Goal: Information Seeking & Learning: Learn about a topic

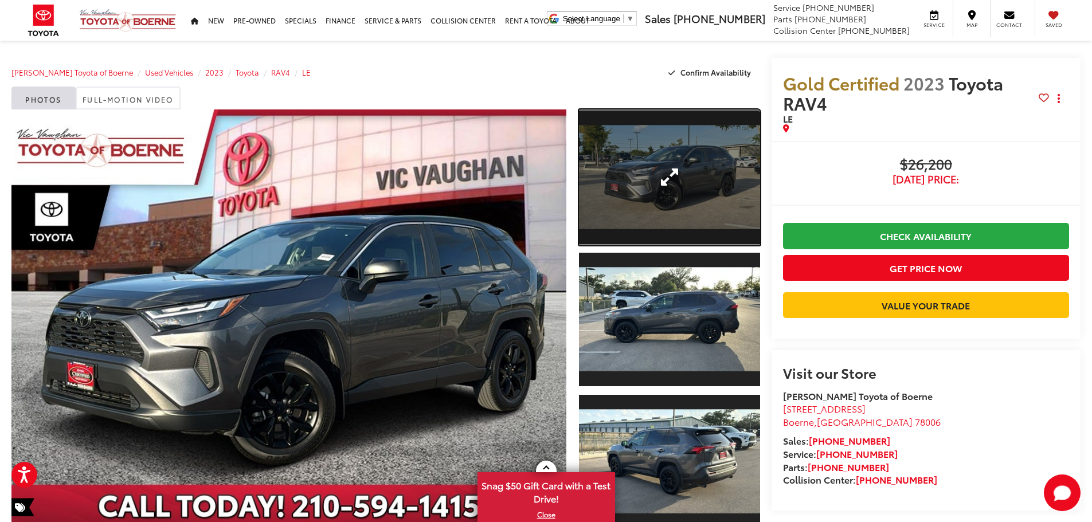
click at [661, 203] on link "Expand Photo 1" at bounding box center [669, 178] width 181 height 136
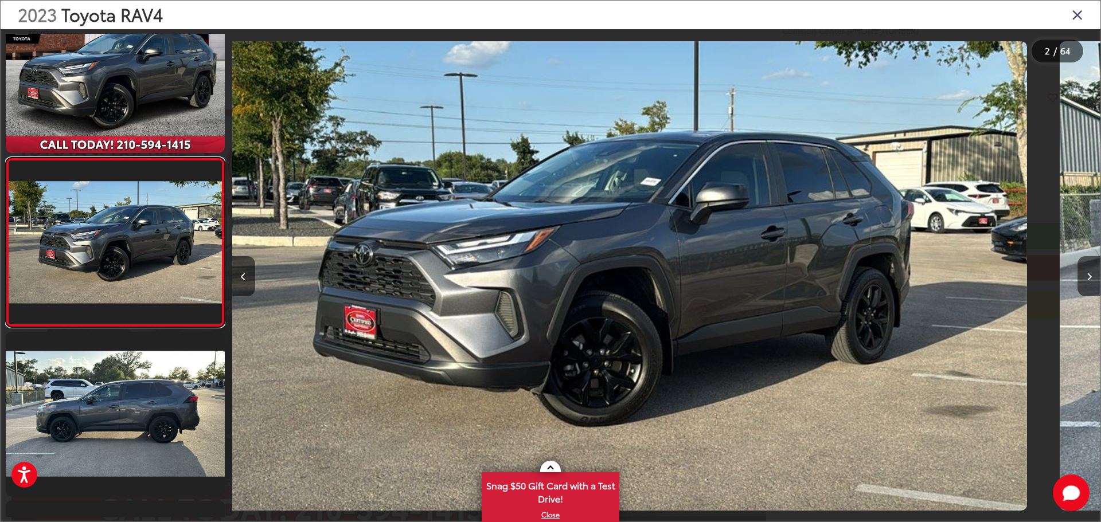
scroll to position [0, 868]
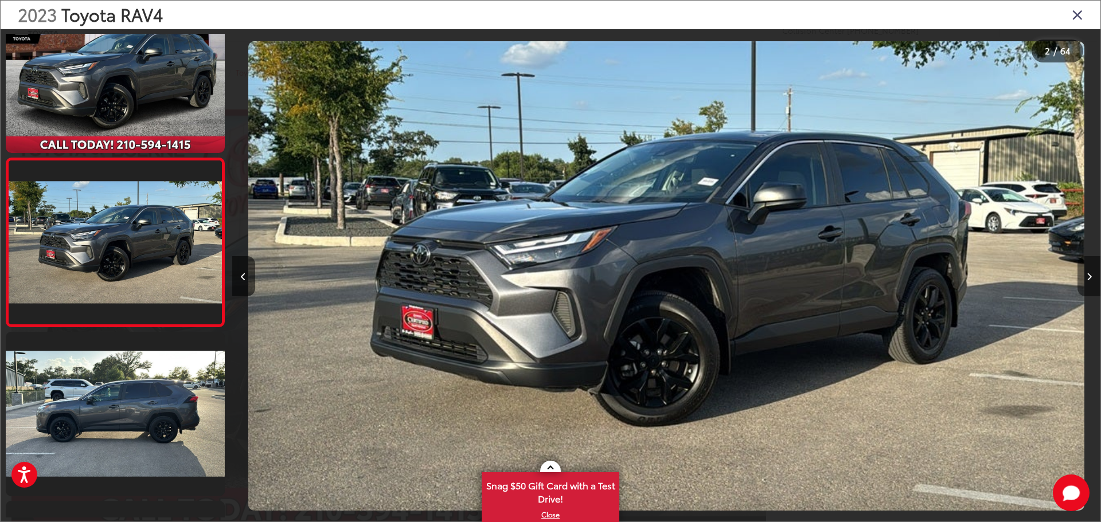
click at [1088, 270] on button "Next image" at bounding box center [1088, 276] width 23 height 40
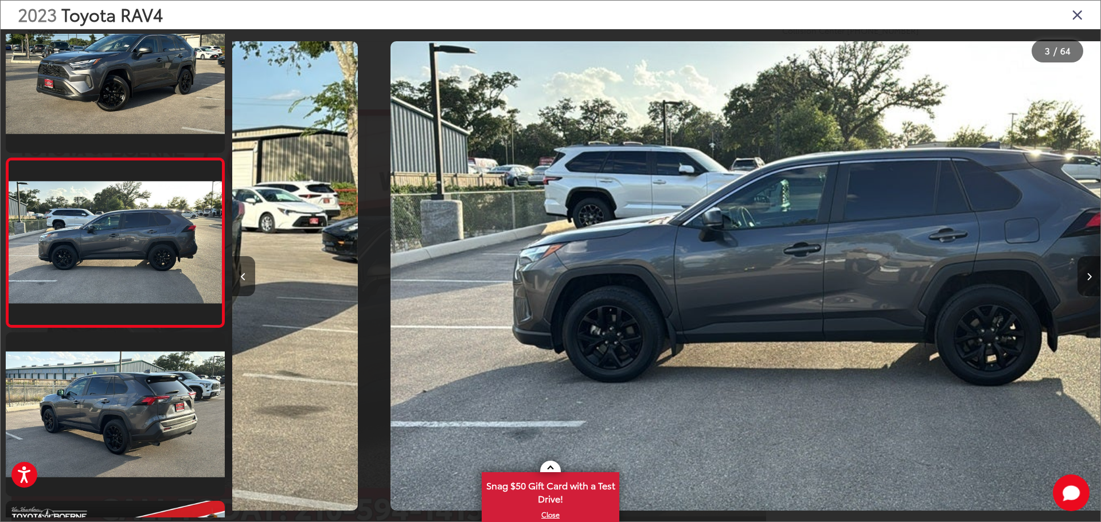
scroll to position [0, 1737]
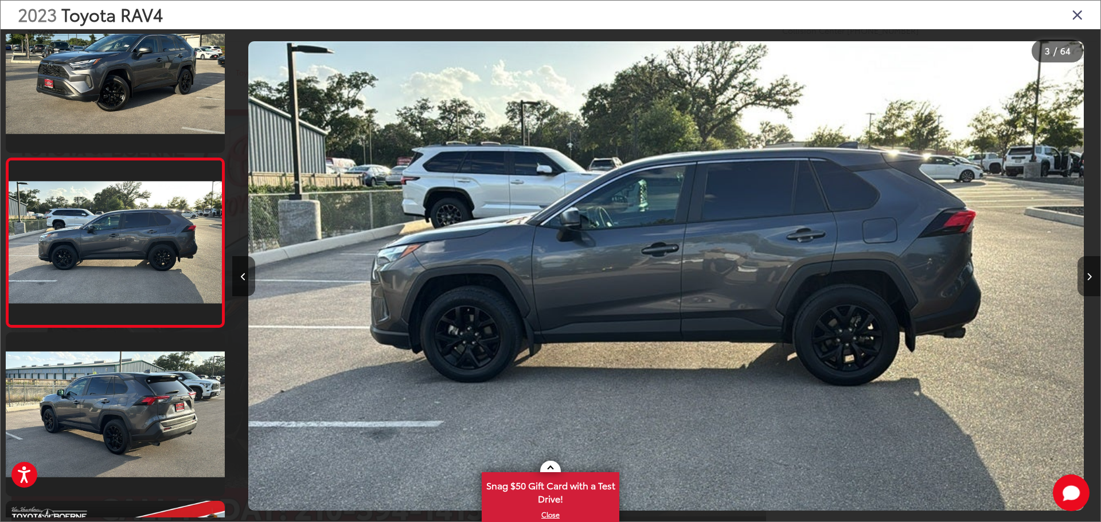
click at [1088, 270] on button "Next image" at bounding box center [1088, 276] width 23 height 40
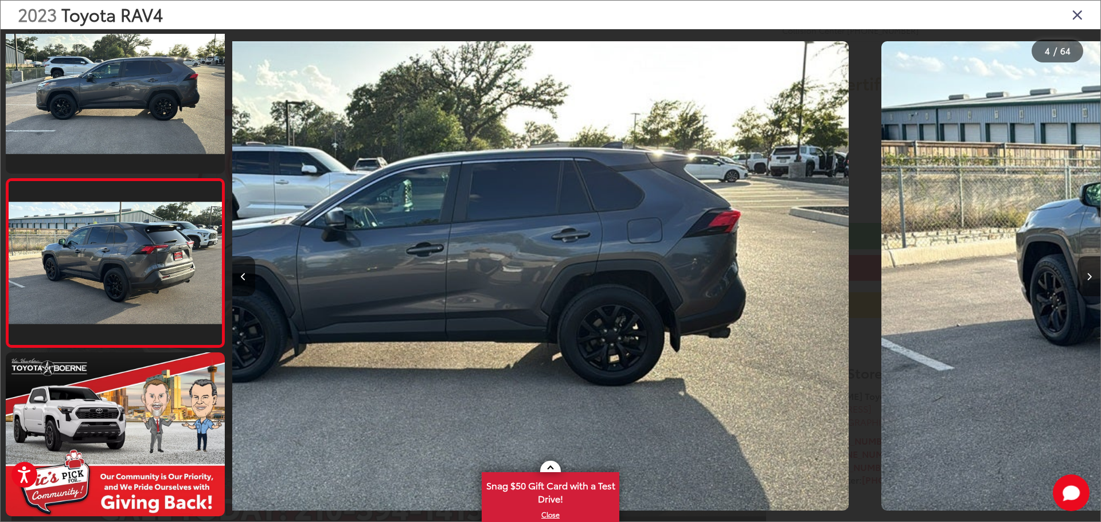
scroll to position [383, 0]
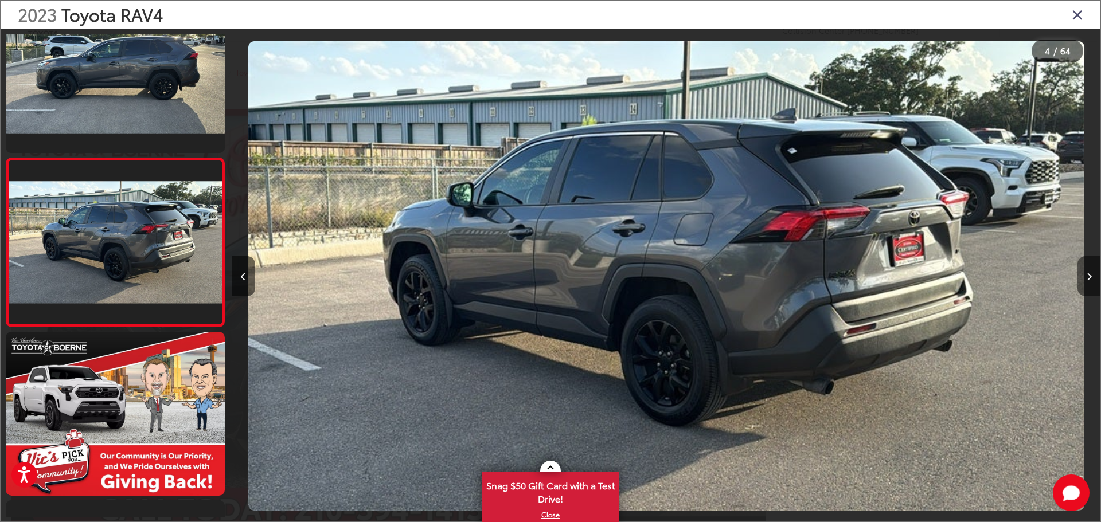
click at [1088, 270] on button "Next image" at bounding box center [1088, 276] width 23 height 40
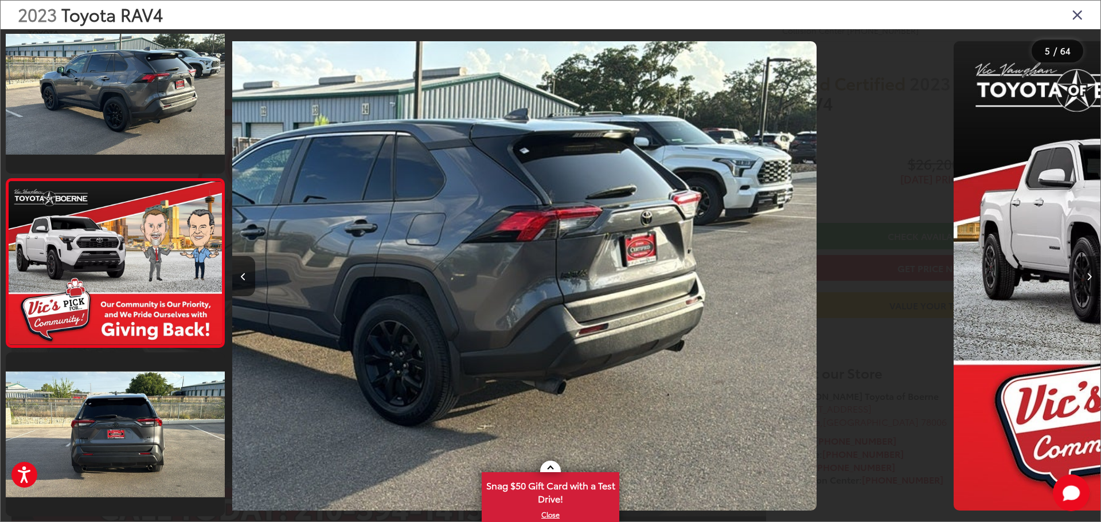
scroll to position [552, 0]
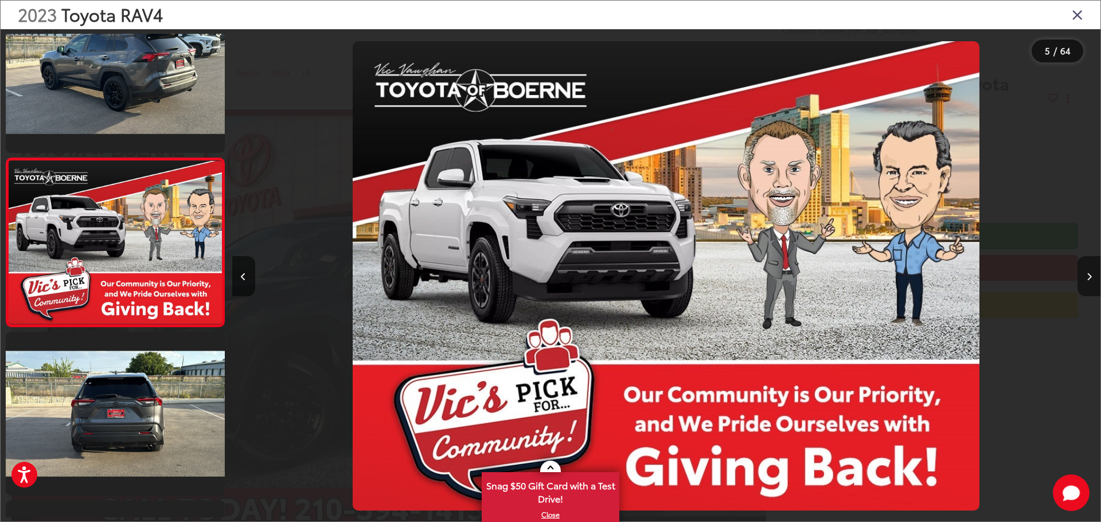
click at [1088, 270] on button "Next image" at bounding box center [1088, 276] width 23 height 40
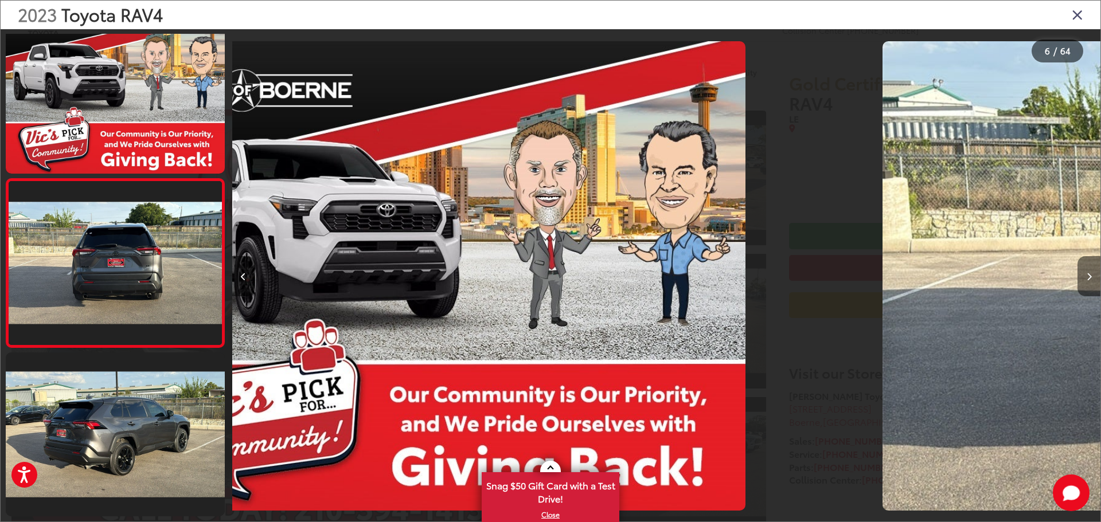
scroll to position [720, 0]
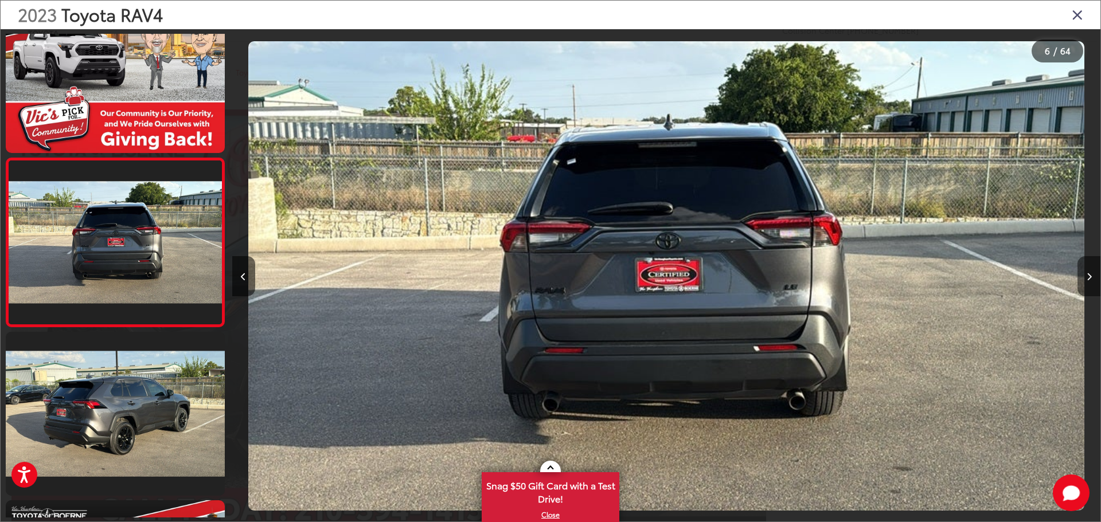
click at [1088, 270] on button "Next image" at bounding box center [1088, 276] width 23 height 40
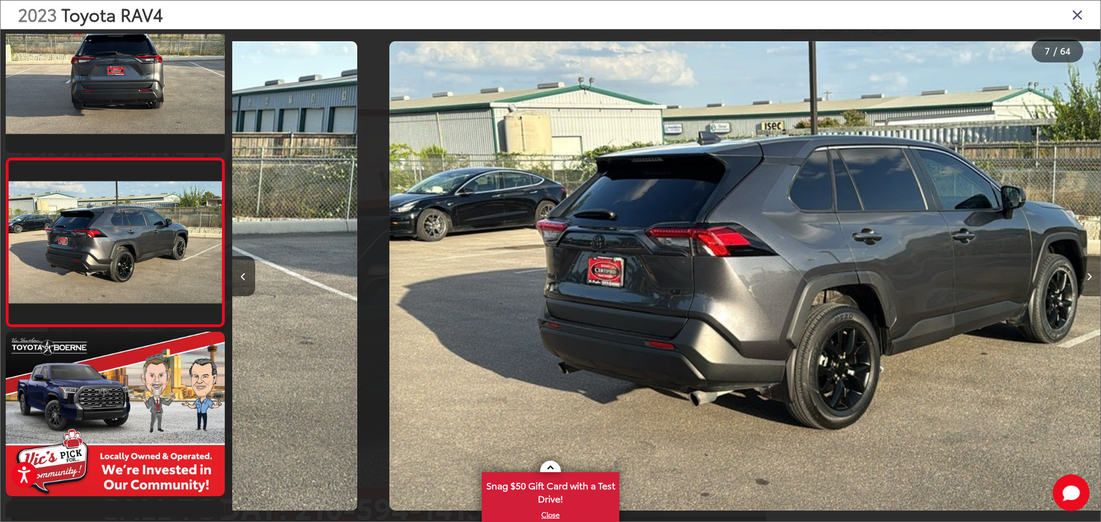
scroll to position [0, 5210]
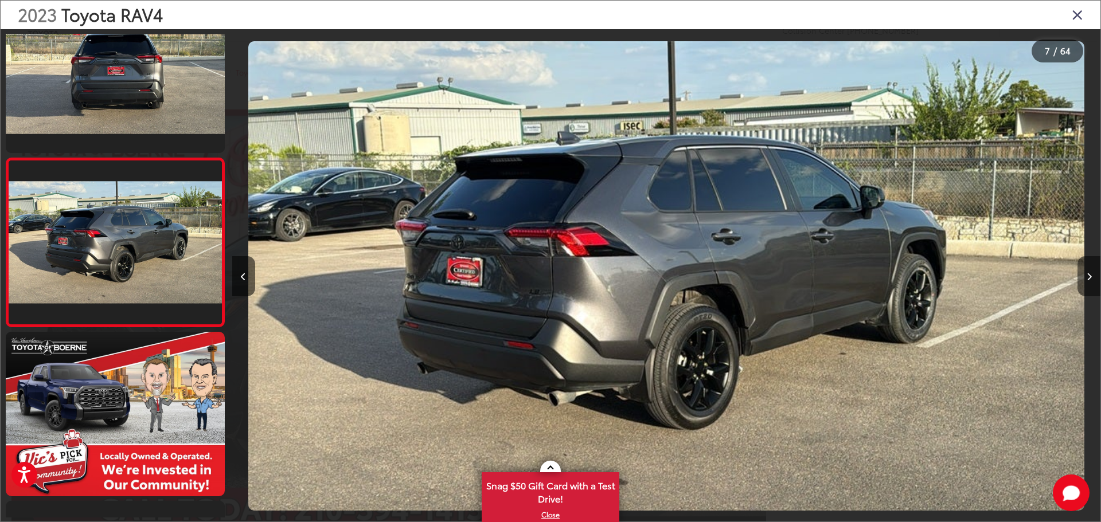
click at [1088, 270] on button "Next image" at bounding box center [1088, 276] width 23 height 40
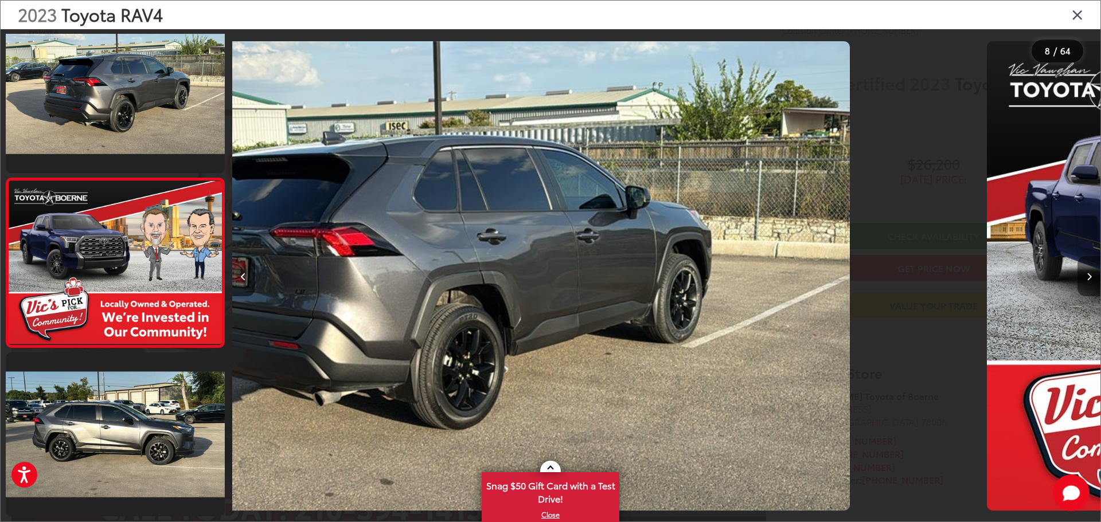
scroll to position [1057, 0]
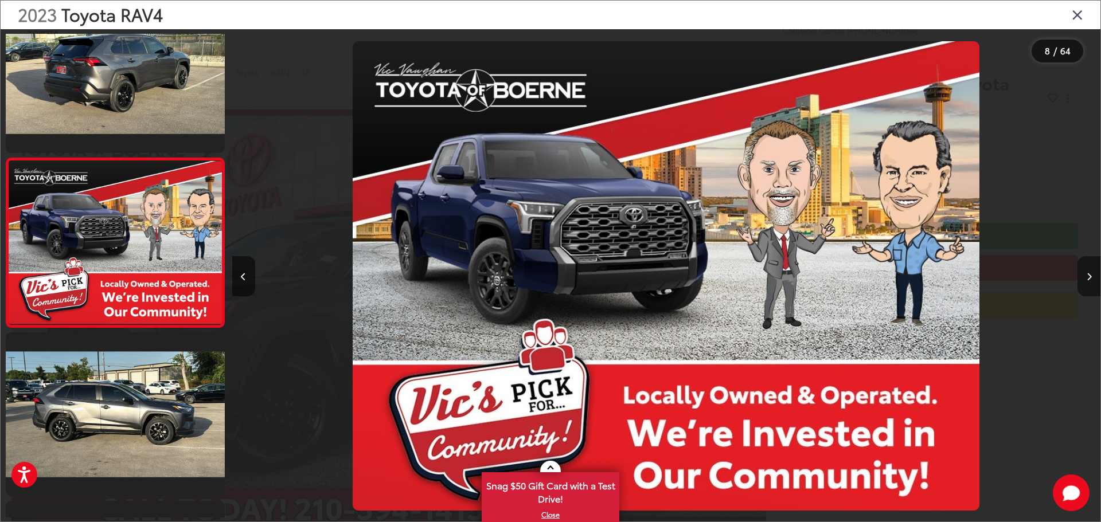
click at [1088, 270] on button "Next image" at bounding box center [1088, 276] width 23 height 40
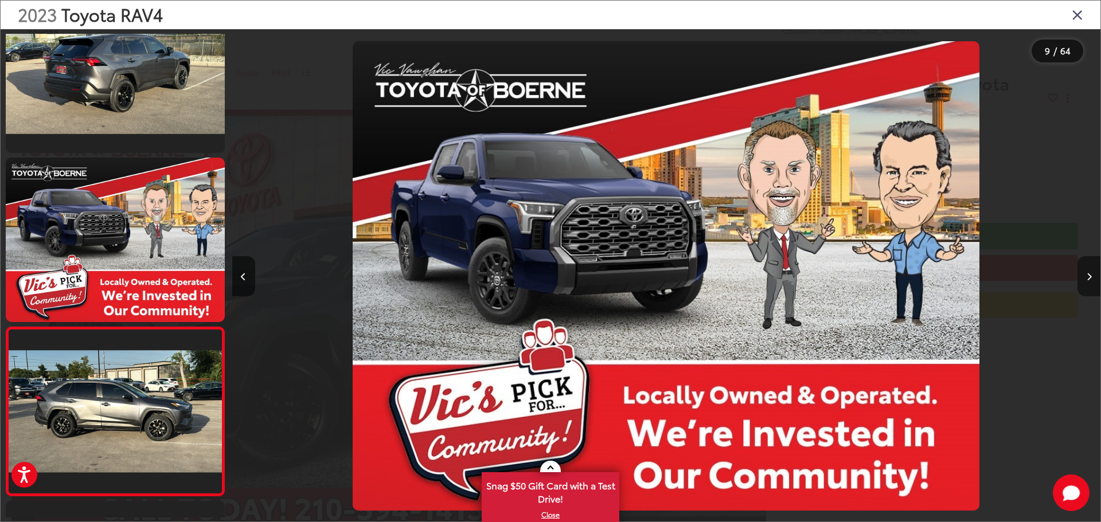
scroll to position [0, 0]
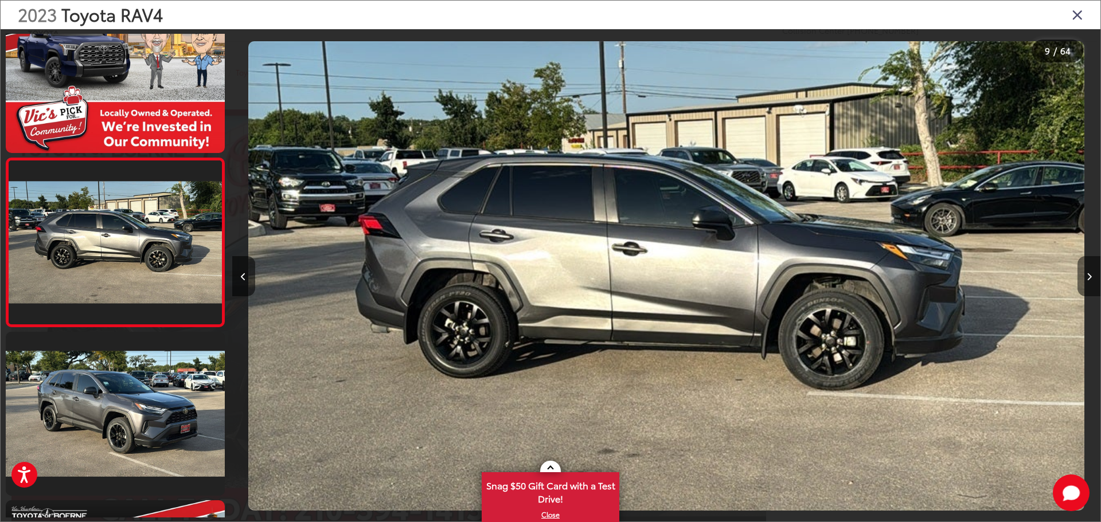
click at [1088, 270] on button "Next image" at bounding box center [1088, 276] width 23 height 40
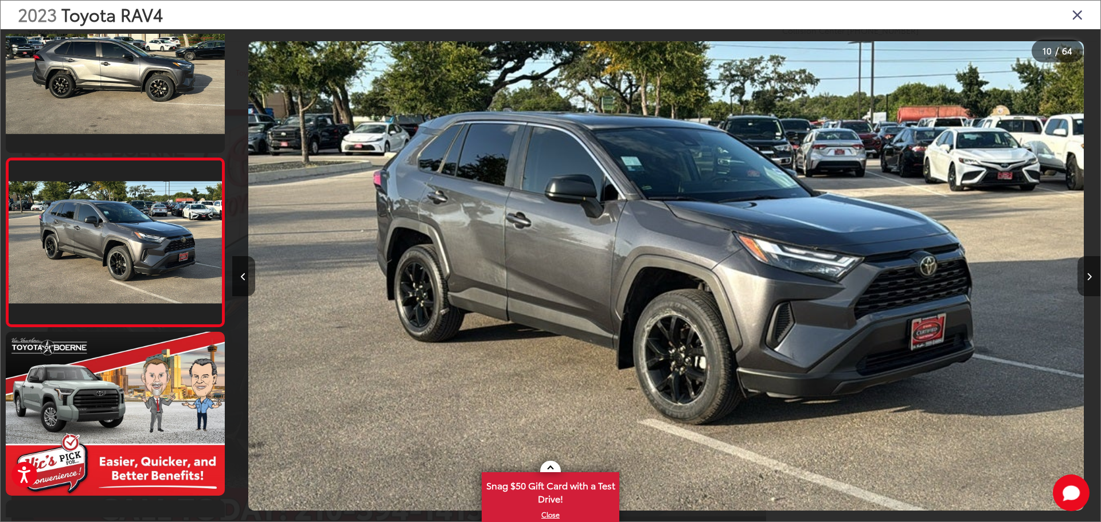
click at [1088, 270] on button "Next image" at bounding box center [1088, 276] width 23 height 40
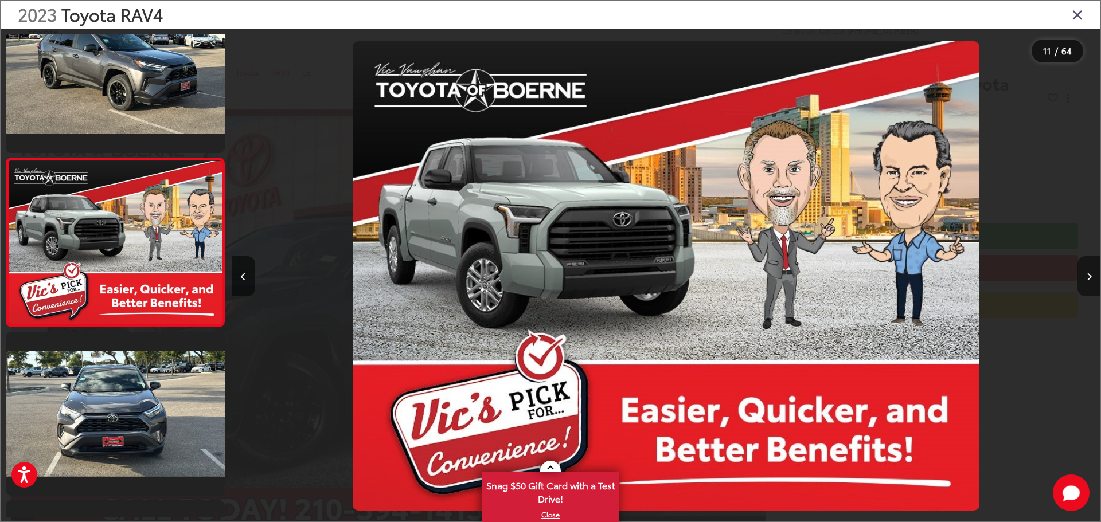
click at [1088, 270] on button "Next image" at bounding box center [1088, 276] width 23 height 40
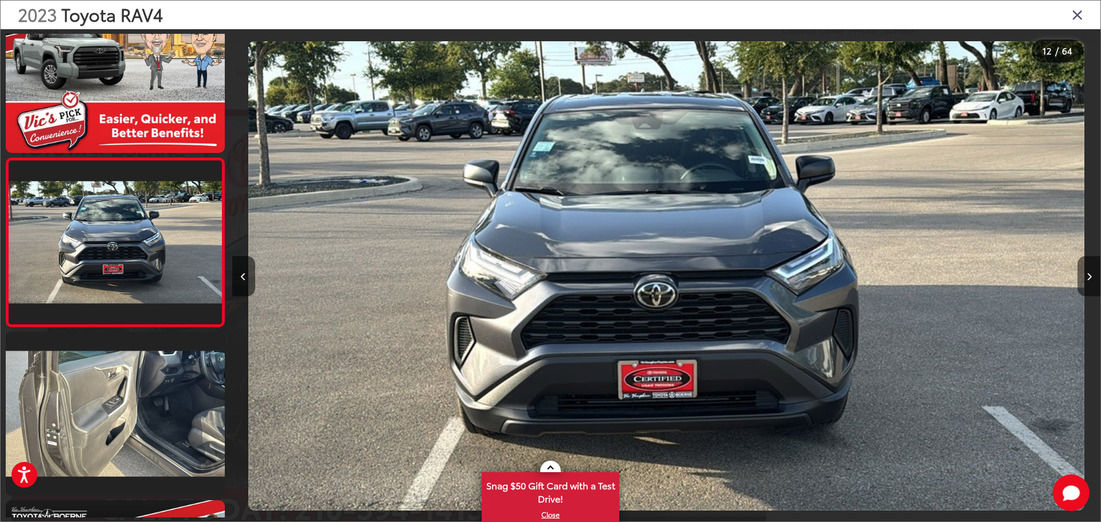
click at [1088, 270] on button "Next image" at bounding box center [1088, 276] width 23 height 40
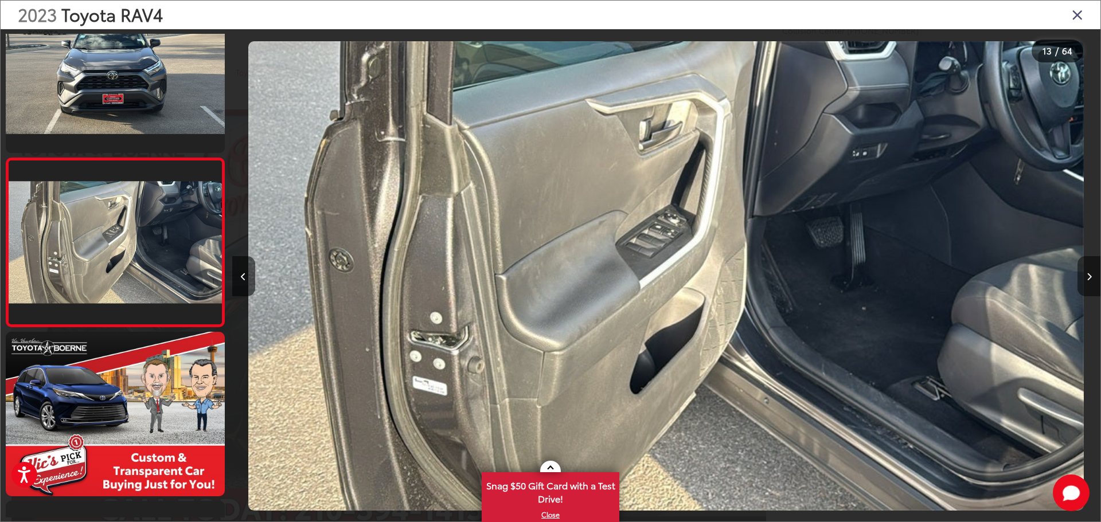
click at [1088, 270] on button "Next image" at bounding box center [1088, 276] width 23 height 40
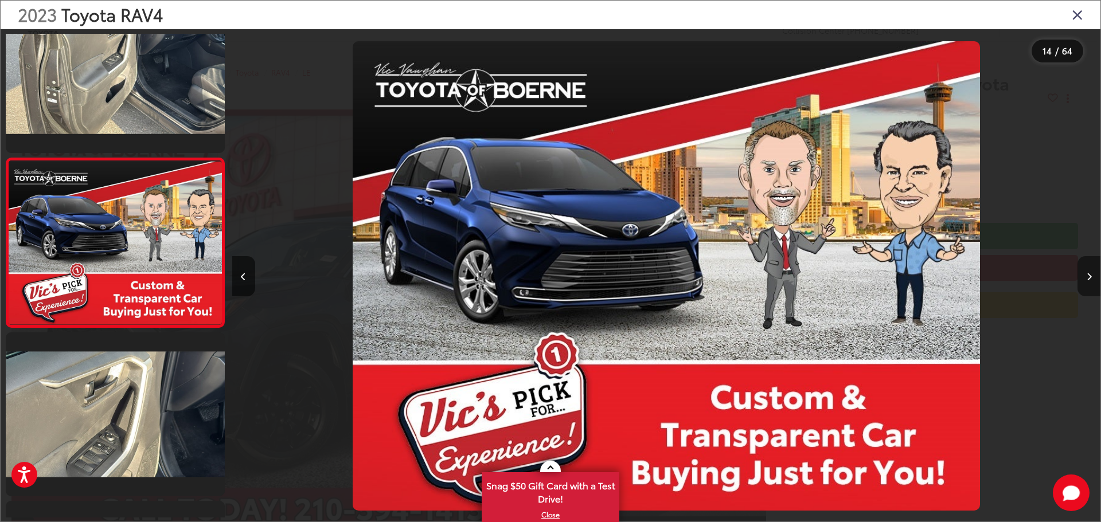
click at [1088, 270] on button "Next image" at bounding box center [1088, 276] width 23 height 40
